Goal: Find specific page/section: Find specific page/section

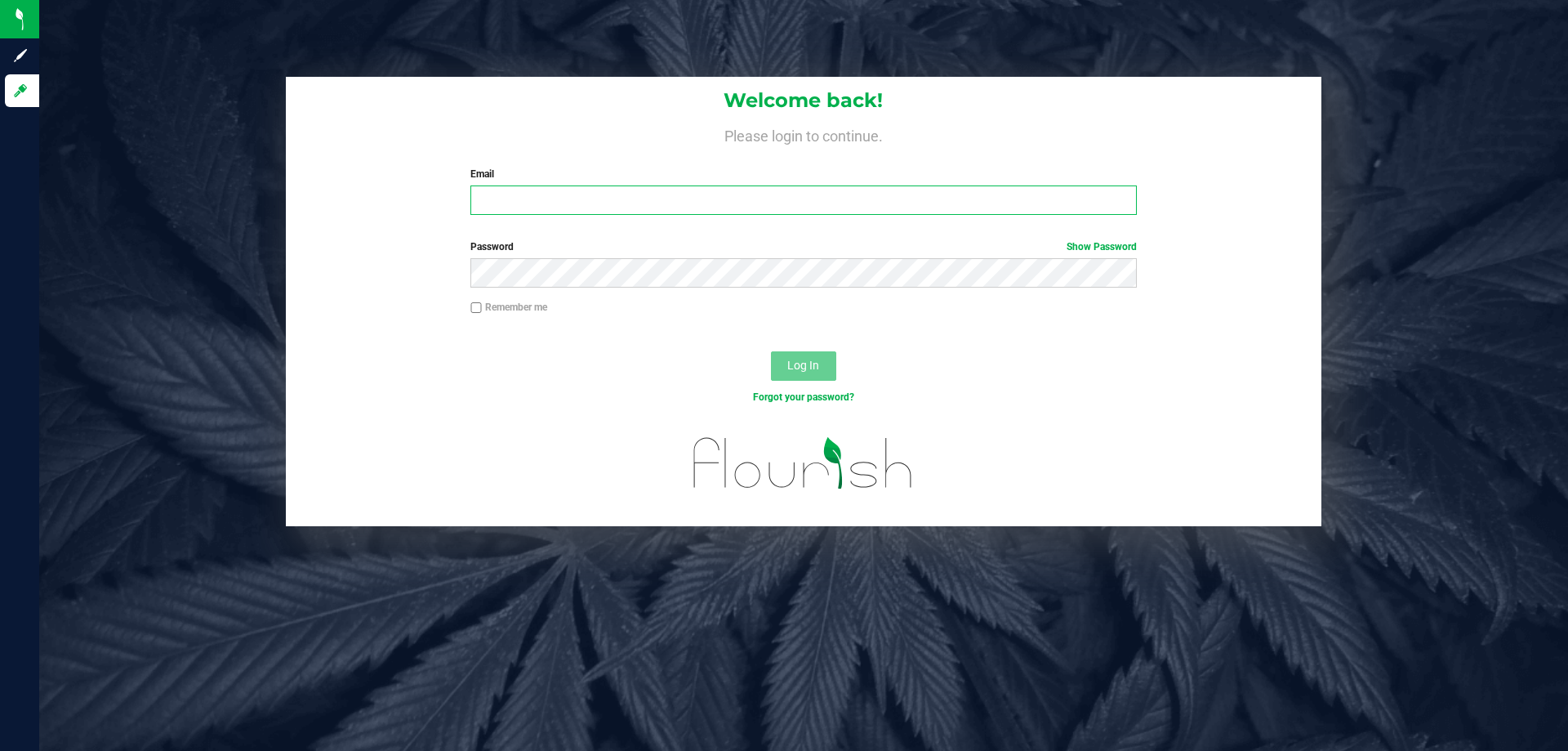
click at [695, 200] on input "Email" at bounding box center [803, 200] width 665 height 29
type input "[EMAIL_ADDRESS][DOMAIN_NAME]"
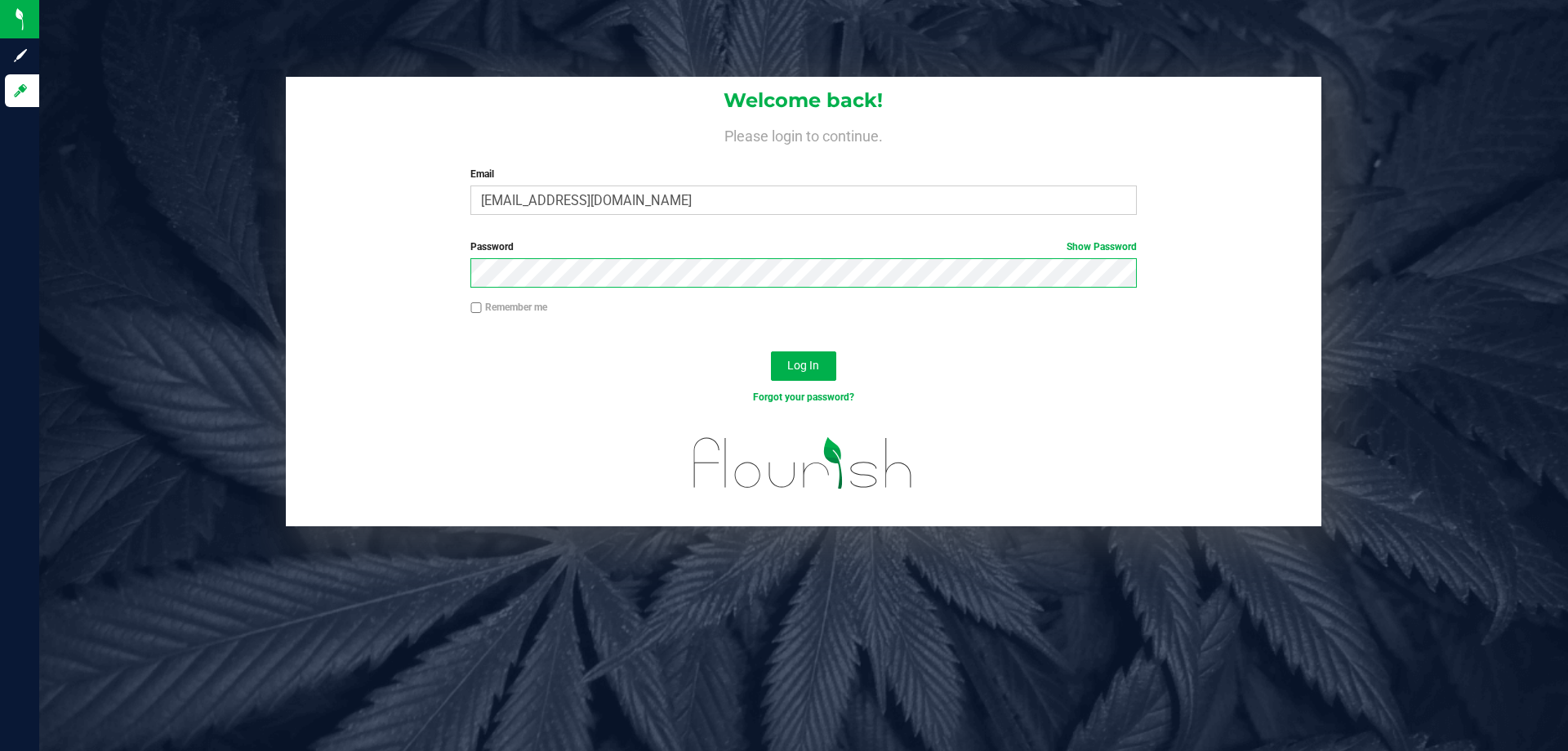
click at [770, 352] on button "Log In" at bounding box center [803, 366] width 66 height 29
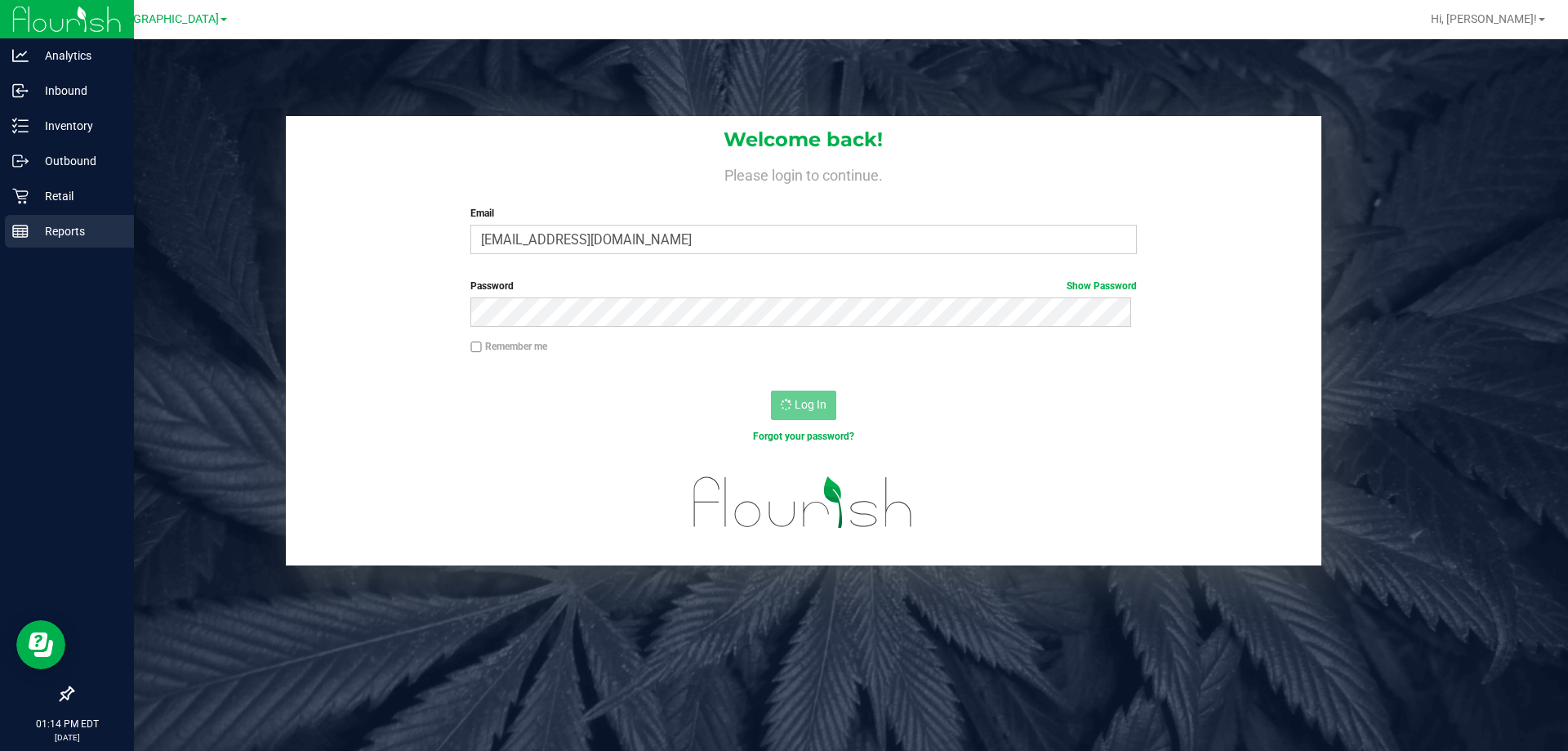
click at [18, 235] on line at bounding box center [20, 235] width 15 height 0
